Goal: Find specific page/section: Find specific page/section

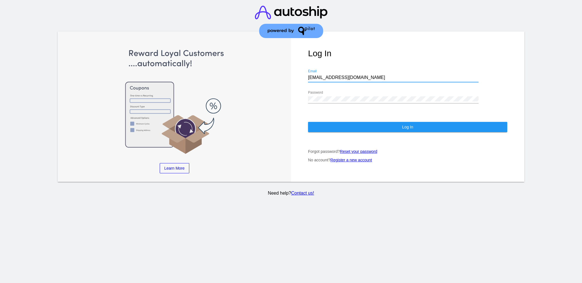
drag, startPoint x: 374, startPoint y: 70, endPoint x: 232, endPoint y: 21, distance: 150.6
click at [297, 70] on div "Log In [EMAIL_ADDRESS][DOMAIN_NAME] Email Password Log In Forgot password? Rese…" at bounding box center [407, 107] width 233 height 151
paste input "[EMAIL_ADDRESS][DOMAIN_NAME]"
type input "[EMAIL_ADDRESS][DOMAIN_NAME]"
click at [341, 91] on div "Password" at bounding box center [393, 97] width 170 height 13
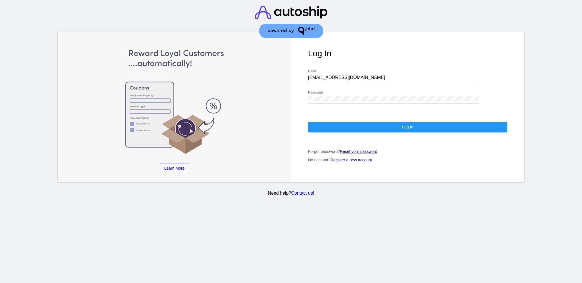
drag, startPoint x: 341, startPoint y: 90, endPoint x: 299, endPoint y: 92, distance: 42.4
click at [299, 92] on div "Log In [EMAIL_ADDRESS][DOMAIN_NAME] Email Password Log In Forgot password? Rese…" at bounding box center [407, 107] width 233 height 151
click at [297, 88] on div "Log In [EMAIL_ADDRESS][DOMAIN_NAME] Email Password Log In Forgot password? Rese…" at bounding box center [407, 107] width 233 height 151
click at [331, 123] on button "Log In" at bounding box center [407, 127] width 199 height 10
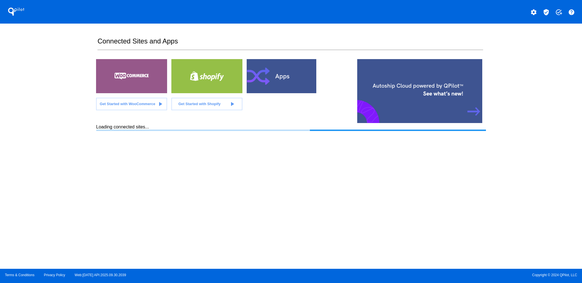
click at [546, 12] on mat-icon "verified_user" at bounding box center [546, 12] width 7 height 7
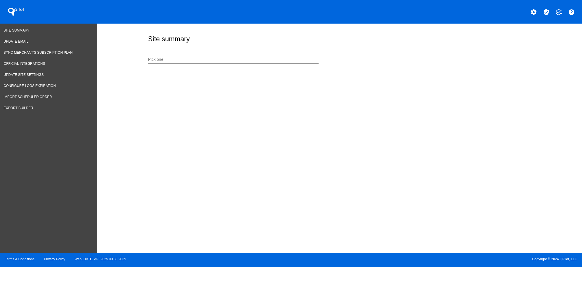
click at [255, 61] on input "Pick one" at bounding box center [233, 59] width 170 height 5
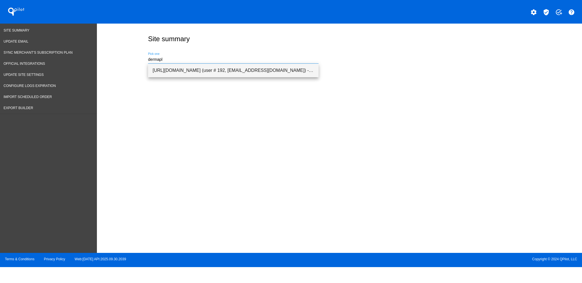
click at [273, 71] on span "[URL][DOMAIN_NAME] (user # 192, [EMAIL_ADDRESS][DOMAIN_NAME]) - Production" at bounding box center [233, 71] width 161 height 14
type input "[URL][DOMAIN_NAME] (user # 192, [EMAIL_ADDRESS][DOMAIN_NAME]) - Production"
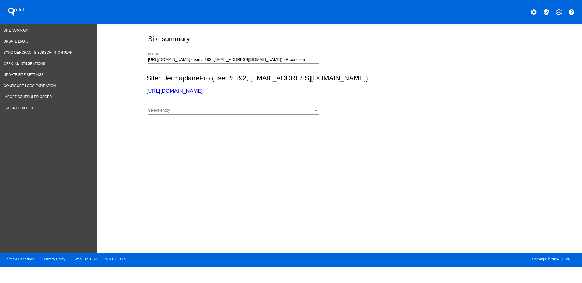
click at [279, 104] on div "Select entity Select entity" at bounding box center [233, 108] width 170 height 11
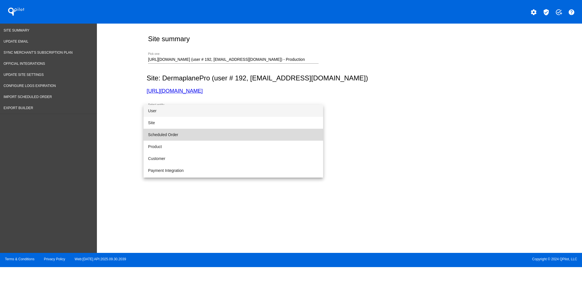
click at [251, 135] on span "Scheduled Order" at bounding box center [233, 135] width 170 height 12
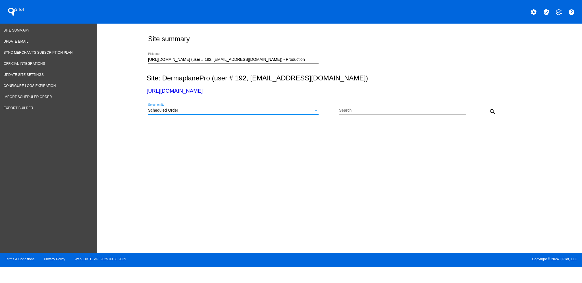
click at [301, 109] on div "Scheduled Order" at bounding box center [230, 110] width 165 height 5
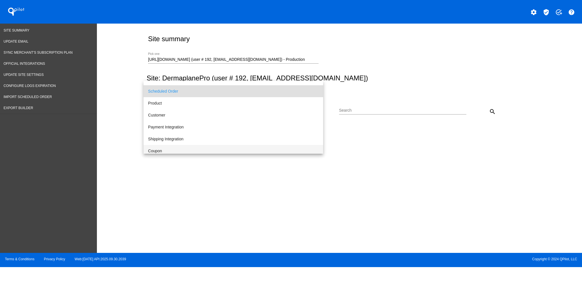
scroll to position [38, 0]
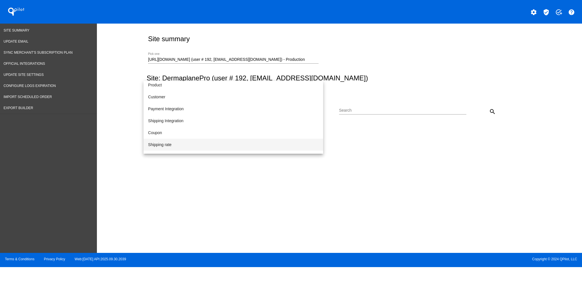
click at [224, 148] on span "Shipping rate" at bounding box center [233, 145] width 170 height 12
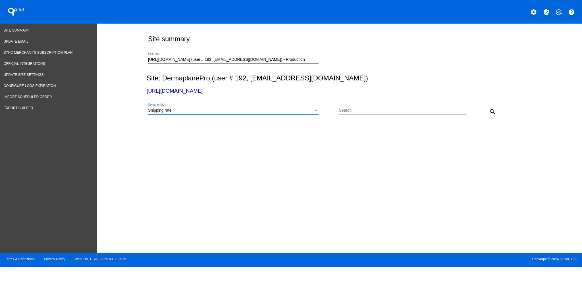
click at [493, 112] on mat-icon "search" at bounding box center [492, 111] width 7 height 7
click at [241, 115] on div "Shipping rate Select entity" at bounding box center [233, 111] width 170 height 16
click at [235, 125] on section "0 : Object {"Id":150201,"SiteId":216,"ShippingClass":null,"Country":null,"Stree…" at bounding box center [340, 122] width 380 height 5
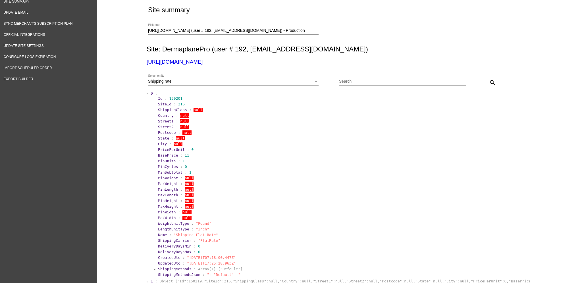
scroll to position [76, 0]
